Goal: Task Accomplishment & Management: Manage account settings

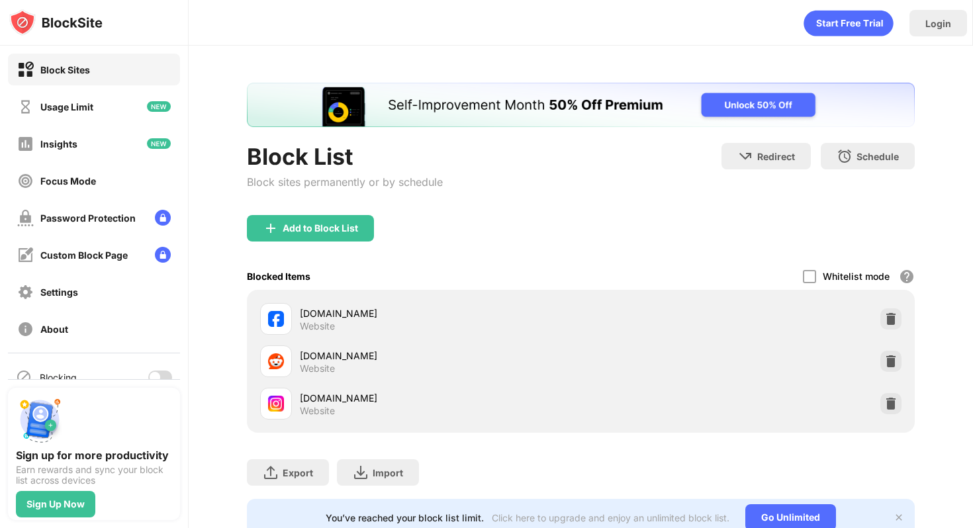
click at [165, 372] on div at bounding box center [160, 377] width 24 height 13
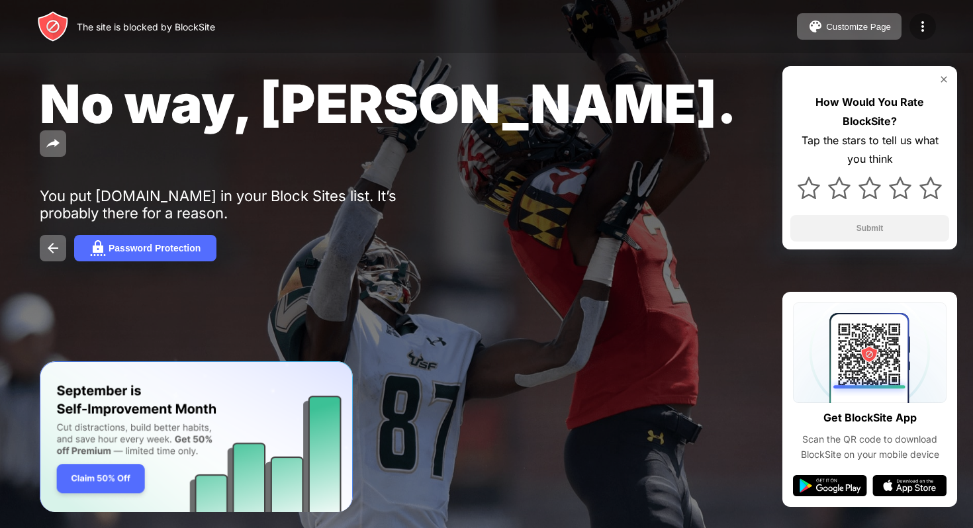
click at [922, 30] on img at bounding box center [922, 27] width 16 height 16
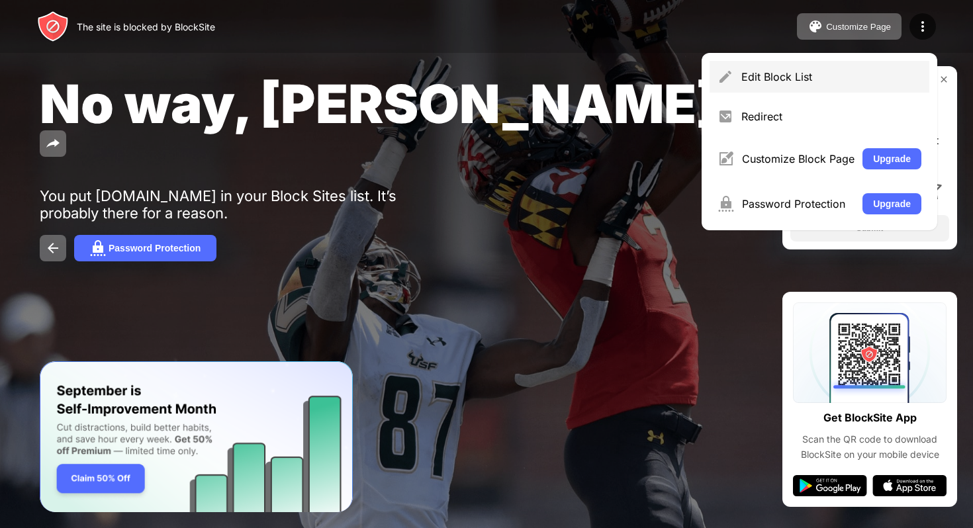
click at [792, 87] on div "Edit Block List" at bounding box center [819, 77] width 220 height 32
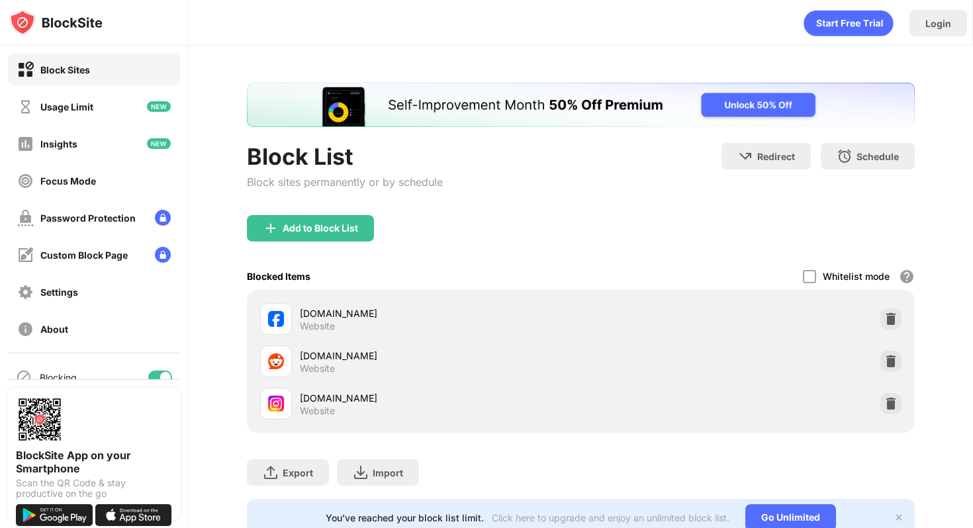
click at [171, 367] on div "Blocking" at bounding box center [94, 377] width 172 height 32
click at [162, 370] on div "Blocking" at bounding box center [94, 377] width 172 height 32
click at [154, 379] on div at bounding box center [94, 379] width 172 height 1
click at [159, 377] on div at bounding box center [160, 377] width 24 height 13
click at [156, 374] on div at bounding box center [155, 377] width 11 height 11
